Goal: Use online tool/utility: Utilize a website feature to perform a specific function

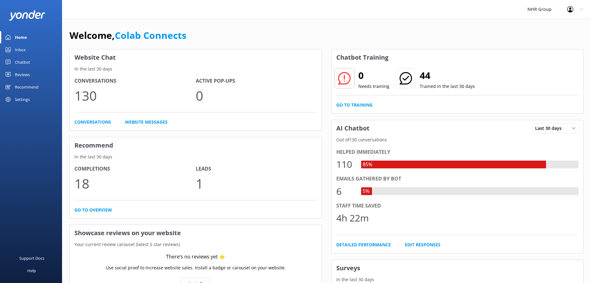
click at [28, 83] on div "Recommend" at bounding box center [27, 87] width 24 height 12
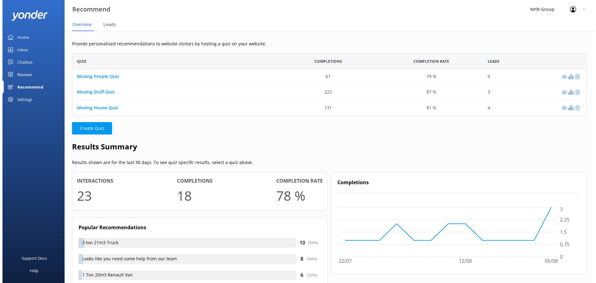
scroll to position [58, 509]
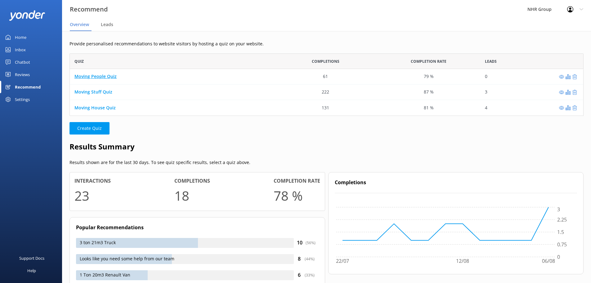
click at [85, 74] on link "Moving People Quiz" at bounding box center [95, 77] width 42 height 6
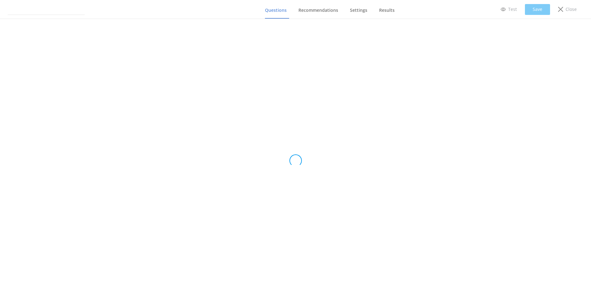
type input "Moving People Quiz"
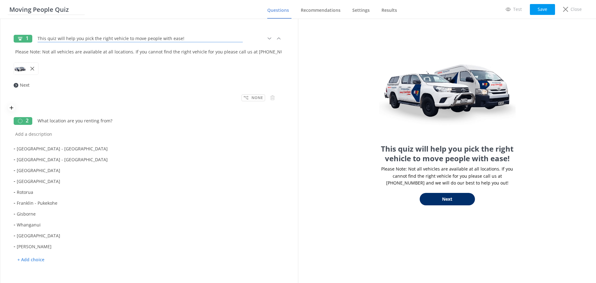
drag, startPoint x: 179, startPoint y: 38, endPoint x: 38, endPoint y: 34, distance: 140.6
click at [38, 34] on input "This quiz will help you pick the right vehicle to move people with ease!" at bounding box center [140, 37] width 208 height 14
click at [516, 9] on p "Test" at bounding box center [517, 9] width 9 height 7
